Goal: Find specific page/section: Find specific page/section

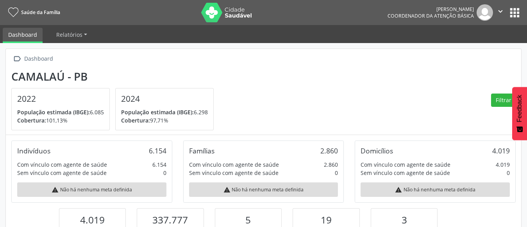
click at [495, 11] on button "" at bounding box center [500, 12] width 15 height 16
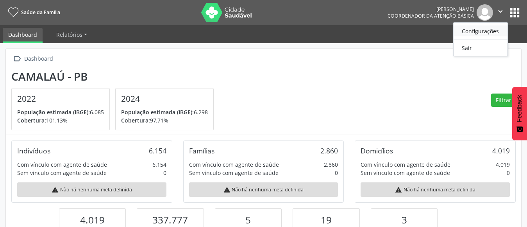
scroll to position [129, 172]
click at [505, 24] on nav "Saúde da Família Valeria Brito Franco Coordenador da Atenção Básica  Configura…" at bounding box center [263, 12] width 527 height 25
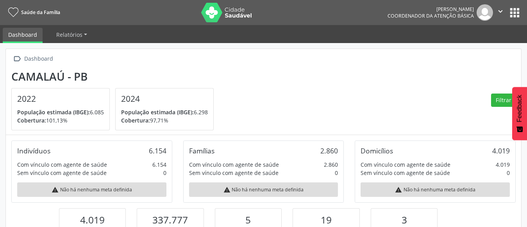
click at [519, 16] on button "apps" at bounding box center [515, 13] width 14 height 14
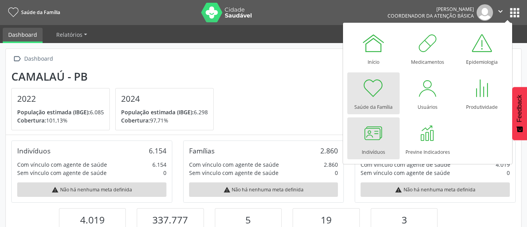
click at [362, 131] on div at bounding box center [373, 132] width 23 height 23
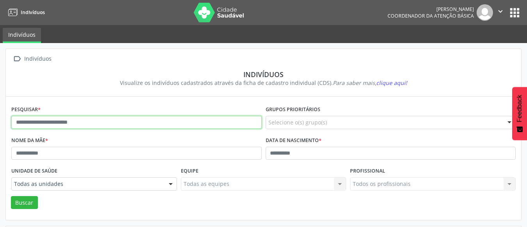
click at [151, 127] on input "text" at bounding box center [136, 122] width 251 height 13
type input "**********"
click at [11, 196] on button "Buscar" at bounding box center [24, 202] width 27 height 13
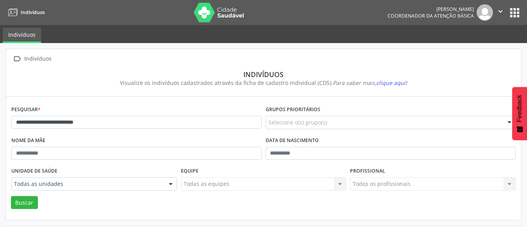
scroll to position [92, 0]
